Goal: Communication & Community: Connect with others

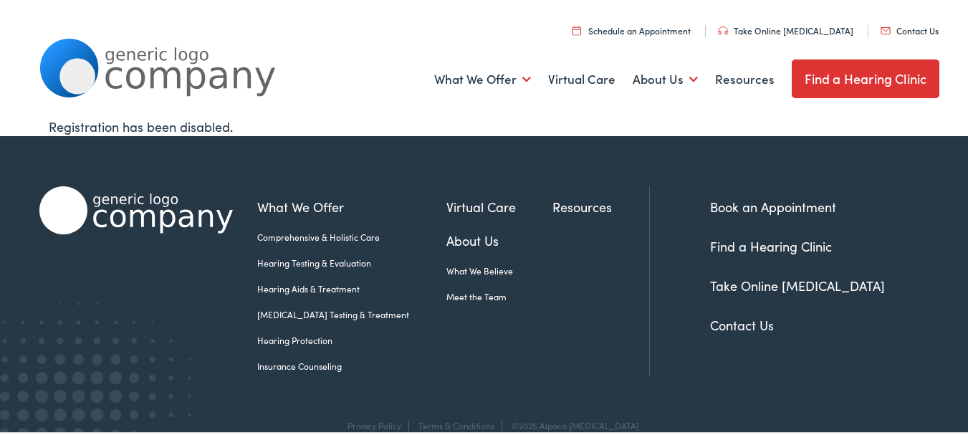
click at [881, 22] on link "Contact Us" at bounding box center [910, 28] width 58 height 12
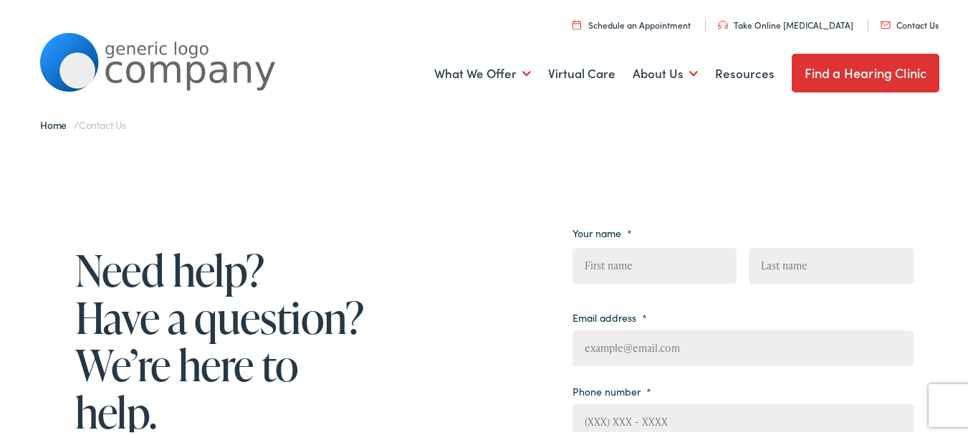
scroll to position [95, 0]
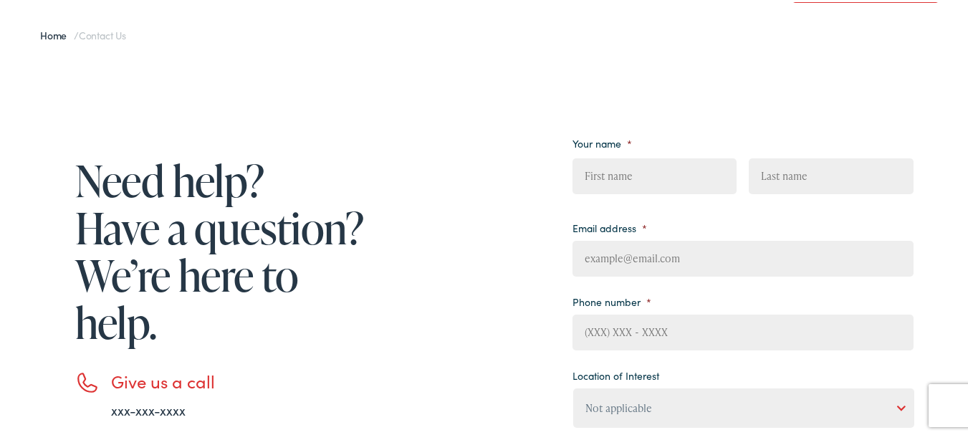
drag, startPoint x: 652, startPoint y: 283, endPoint x: 659, endPoint y: 270, distance: 15.4
click at [653, 282] on ul "Your name * First Last Email address * Phone number * Location of Interest Not …" at bounding box center [743, 356] width 341 height 452
click at [662, 265] on input "Email address *" at bounding box center [743, 257] width 341 height 36
type input "[PERSON_NAME][EMAIL_ADDRESS][DOMAIN_NAME]"
type input "[PERSON_NAME]"
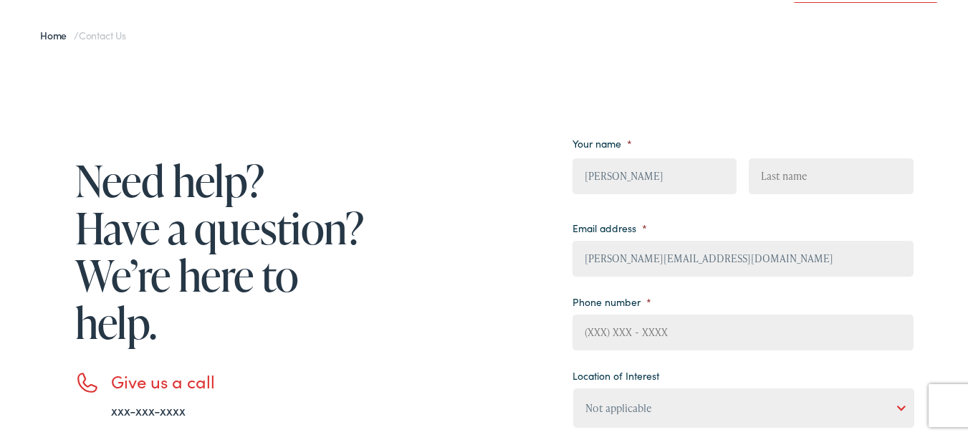
type input "[PERSON_NAME]"
type input "5044747240"
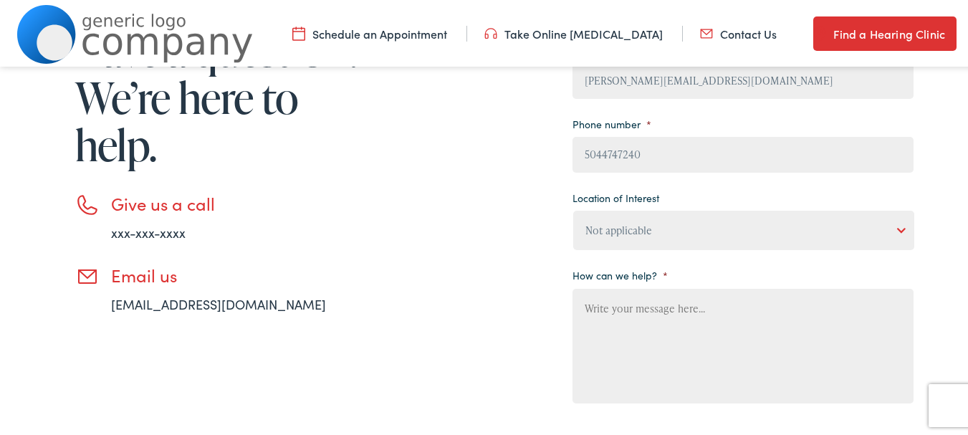
scroll to position [287, 0]
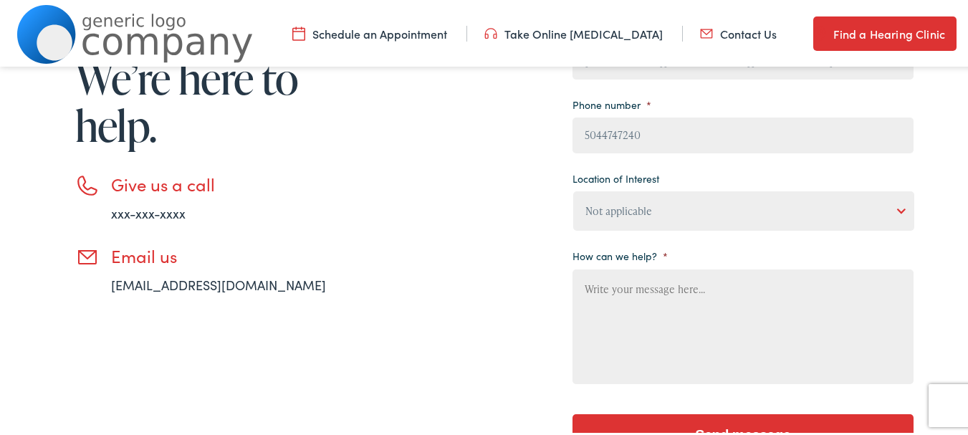
click at [642, 218] on select "Not applicable [PERSON_NAME] [MEDICAL_DATA], Seguin Estes [MEDICAL_DATA], San […" at bounding box center [743, 208] width 341 height 39
click at [641, 211] on select "Not applicable [PERSON_NAME] [MEDICAL_DATA], Seguin Estes [MEDICAL_DATA], San […" at bounding box center [743, 208] width 341 height 39
select select "[PERSON_NAME] [MEDICAL_DATA], [GEOGRAPHIC_DATA]"
click at [573, 189] on select "Not applicable [PERSON_NAME] [MEDICAL_DATA], Seguin Estes [MEDICAL_DATA], San […" at bounding box center [743, 208] width 341 height 39
click at [639, 343] on textarea "How can we help? *" at bounding box center [743, 324] width 341 height 115
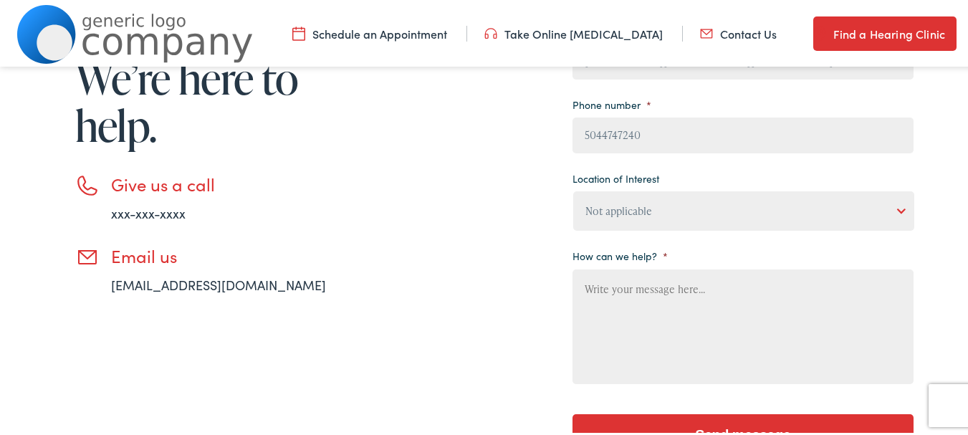
paste textarea "I recently met with clients in the area and thought you might like a cleaning q…"
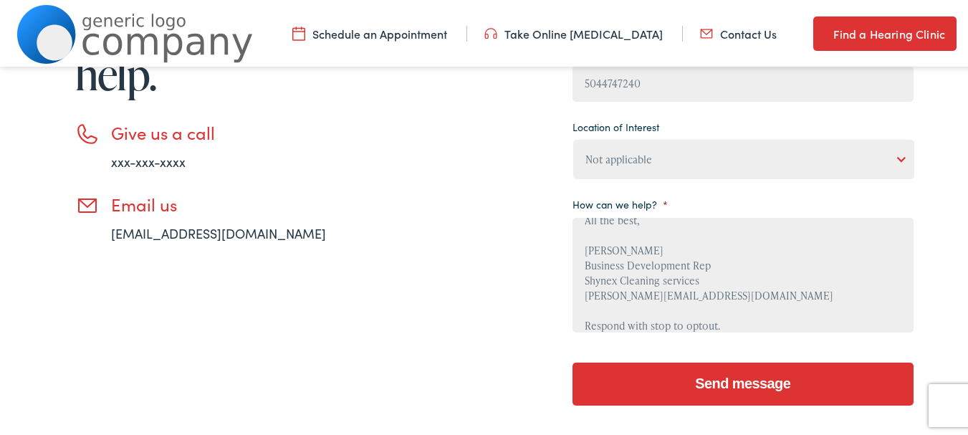
scroll to position [382, 0]
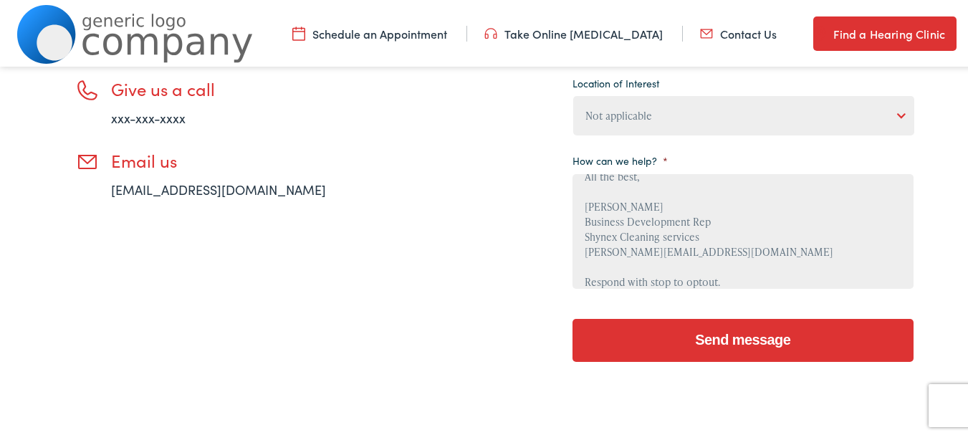
type textarea "I recently met with clients in the area and thought you might like a cleaning q…"
click at [723, 340] on input "Send message" at bounding box center [743, 338] width 341 height 43
click at [746, 250] on textarea "I recently met with clients in the area and thought you might like a cleaning q…" at bounding box center [743, 229] width 341 height 115
click at [573, 317] on input "Send message" at bounding box center [743, 338] width 341 height 43
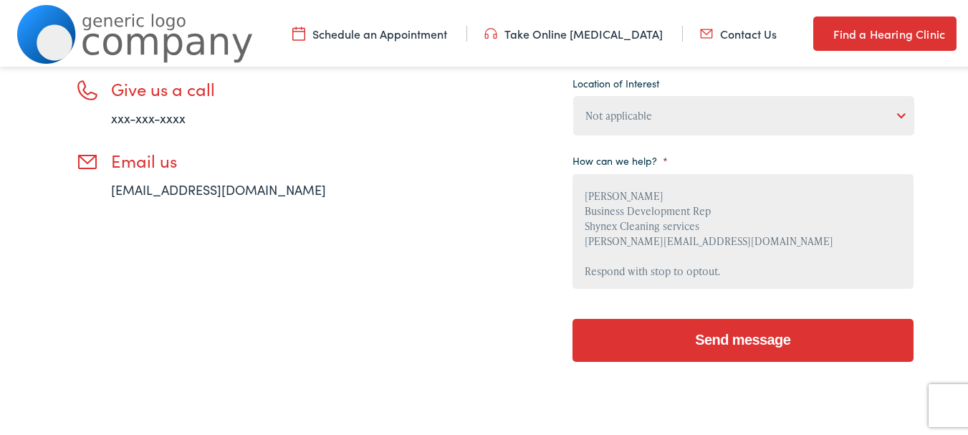
scroll to position [166, 0]
click at [758, 338] on input "Send message" at bounding box center [743, 338] width 341 height 43
click at [794, 232] on textarea "I recently met with clients in the area and thought you might like a cleaning q…" at bounding box center [743, 229] width 341 height 115
